Goal: Navigation & Orientation: Go to known website

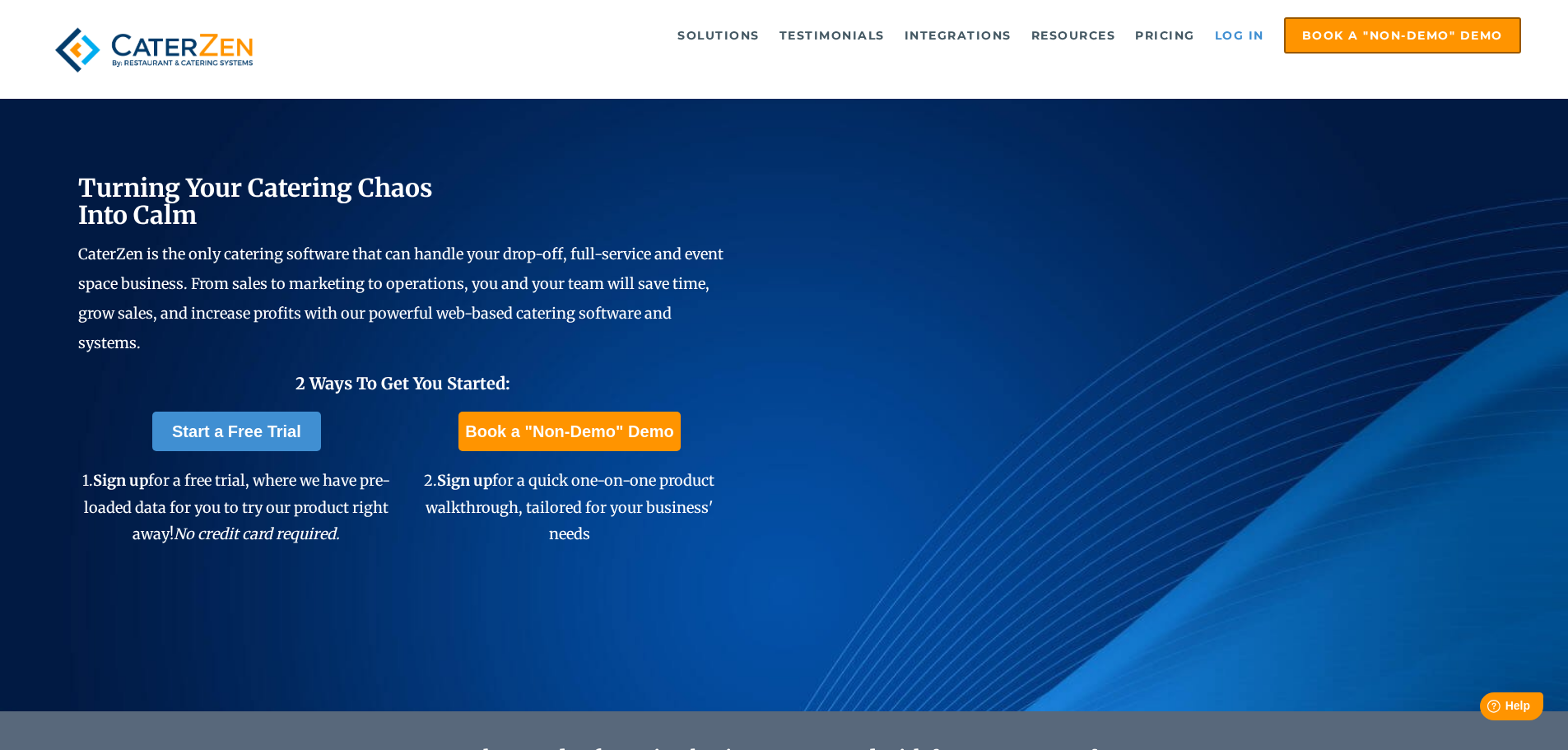
click at [1234, 45] on link "Log in" at bounding box center [1239, 35] width 66 height 33
click at [1228, 37] on link "Log in" at bounding box center [1239, 35] width 66 height 33
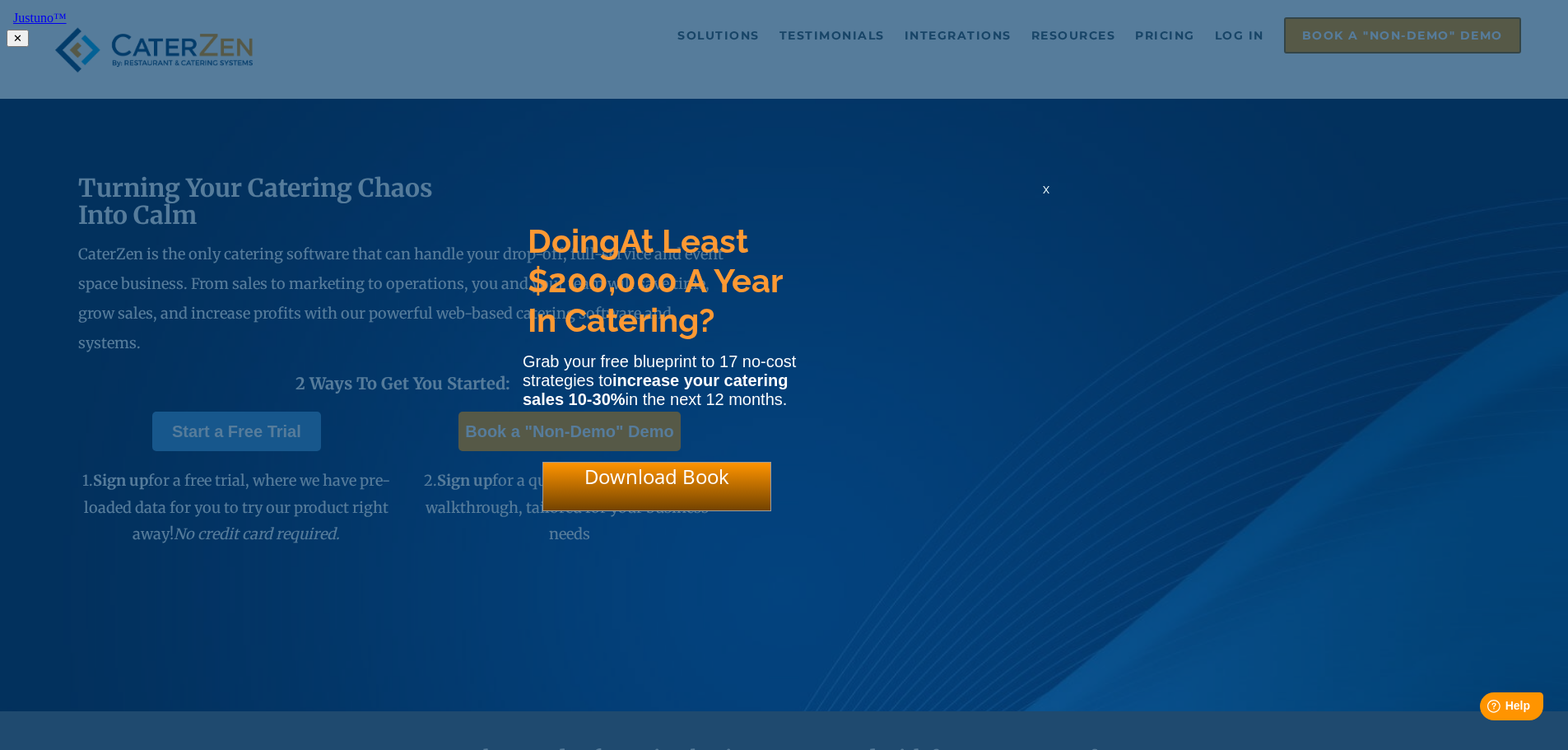
drag, startPoint x: 1048, startPoint y: 186, endPoint x: 1123, endPoint y: 104, distance: 111.1
click at [1048, 186] on div "x" at bounding box center [1046, 197] width 26 height 33
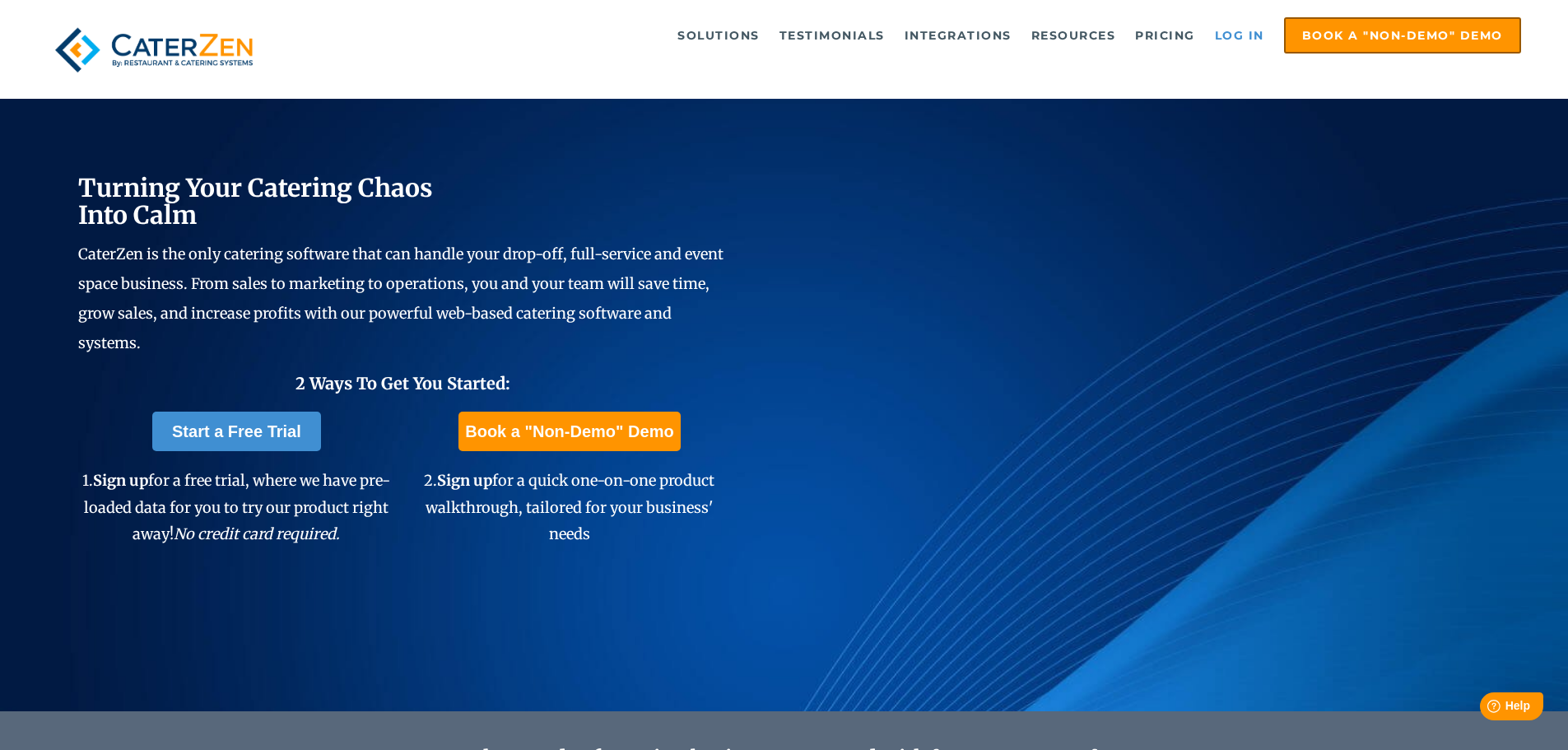
click at [1225, 36] on link "Log in" at bounding box center [1239, 35] width 66 height 33
click at [1239, 23] on link "Log in" at bounding box center [1239, 35] width 66 height 33
